Goal: Navigation & Orientation: Find specific page/section

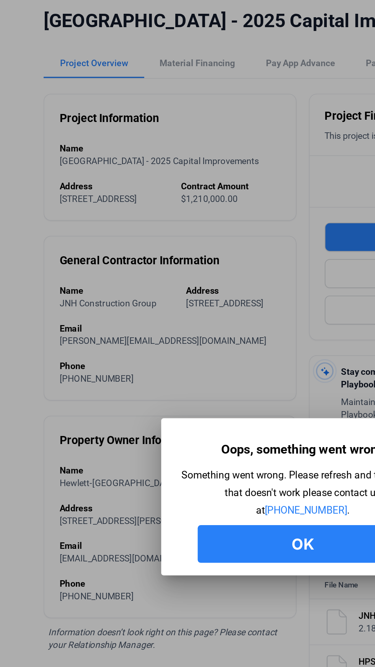
click at [178, 366] on button "Ok" at bounding box center [188, 362] width 128 height 23
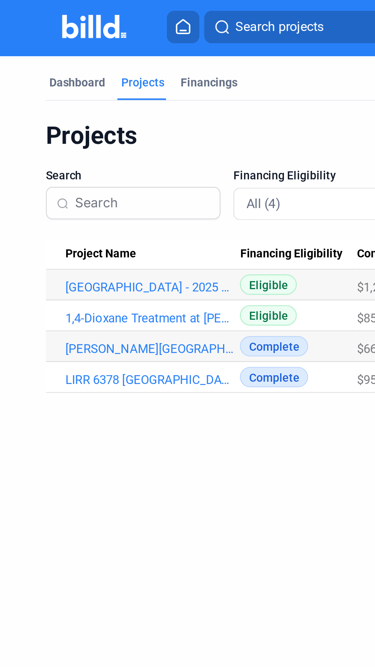
click at [92, 159] on Name "[PERSON_NAME][GEOGRAPHIC_DATA] - Additions and Alterations." at bounding box center [79, 164] width 91 height 15
click at [96, 148] on link "1,4-Dioxane Treatment at [PERSON_NAME] 6 & 8 - [GEOGRAPHIC_DATA]" at bounding box center [83, 151] width 80 height 7
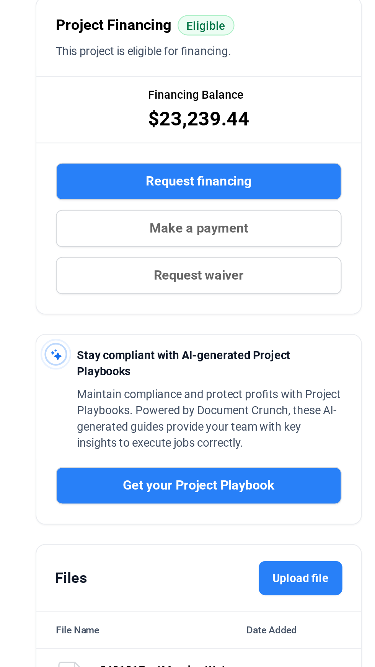
click at [224, 514] on span "Stay compliant with AI-generated Project Playbooks" at bounding box center [180, 507] width 101 height 14
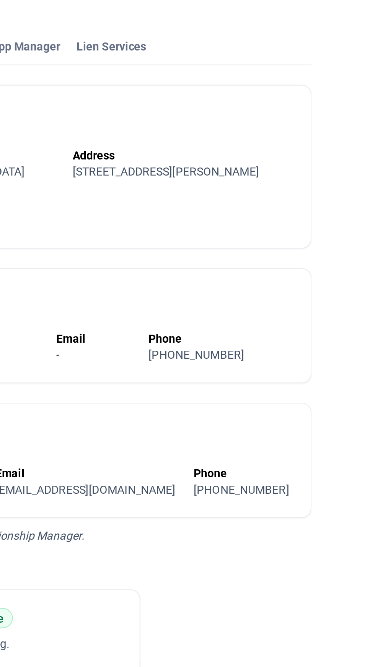
scroll to position [9, 0]
